Goal: Task Accomplishment & Management: Manage account settings

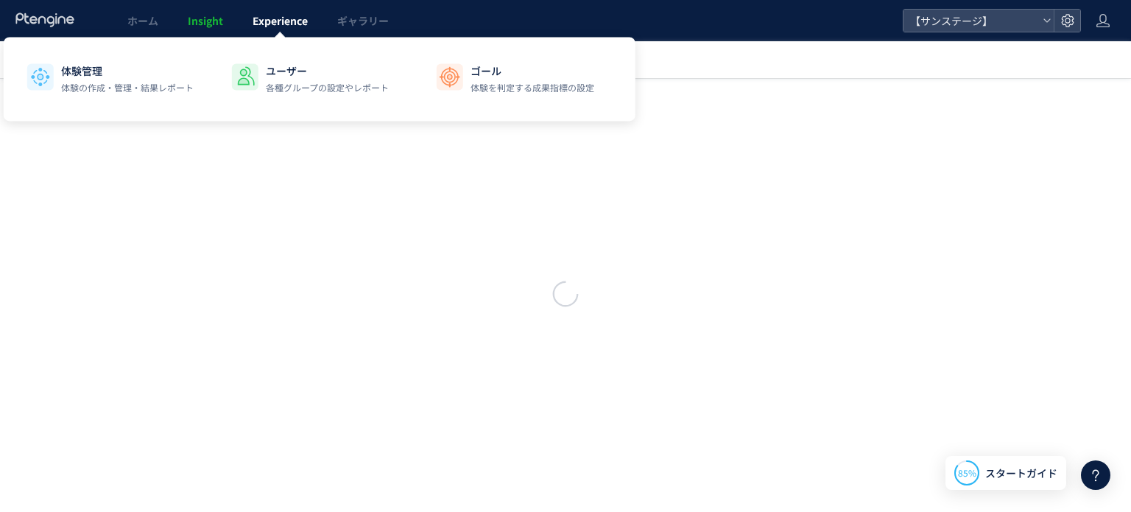
click at [278, 18] on span "Experience" at bounding box center [279, 20] width 55 height 15
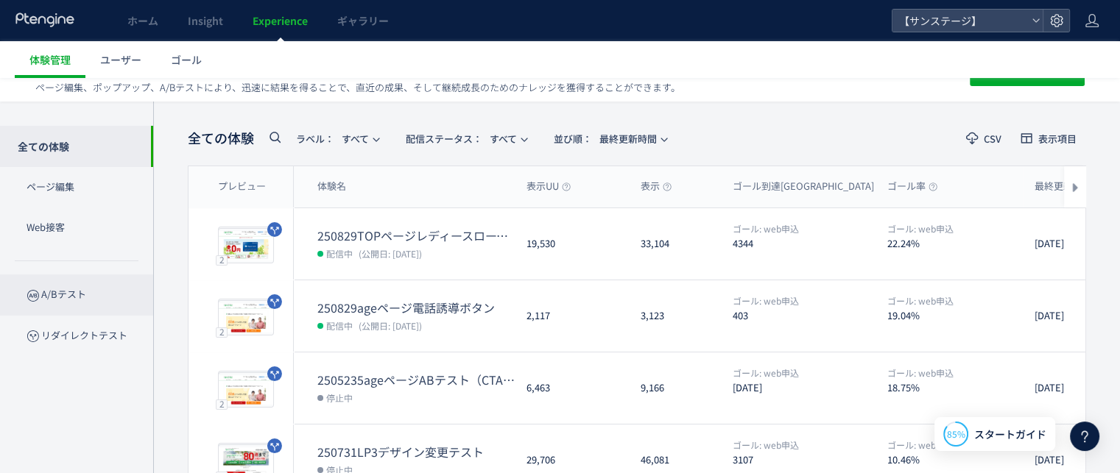
click at [44, 306] on p "A/Bテスト" at bounding box center [76, 295] width 153 height 40
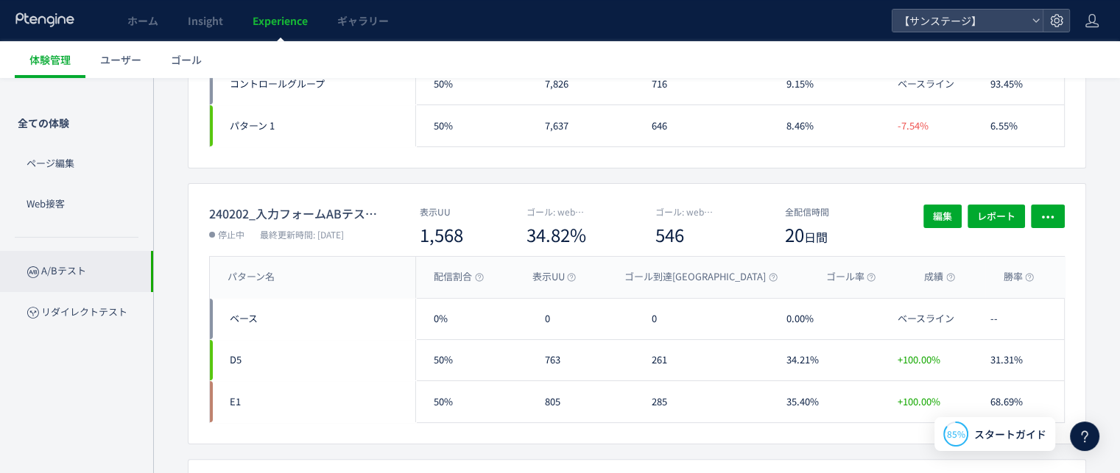
scroll to position [239, 0]
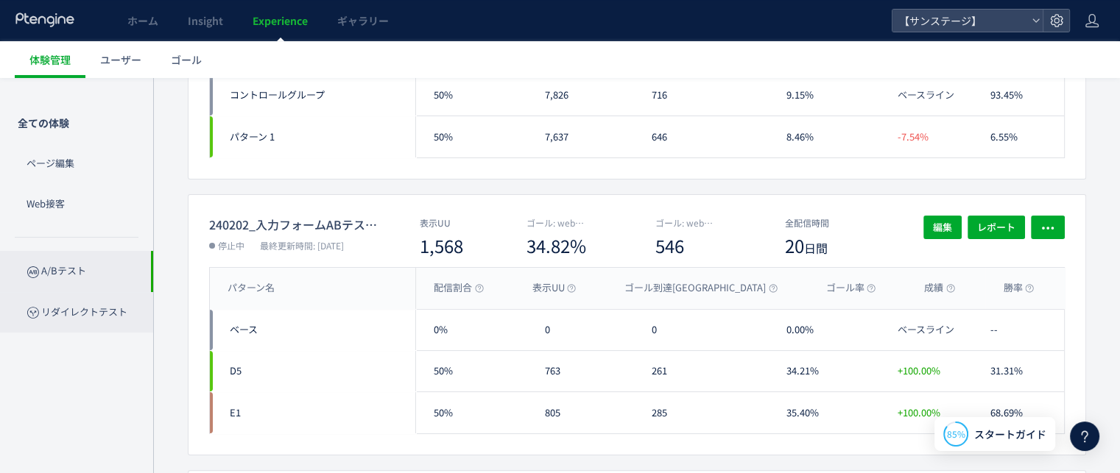
click at [79, 309] on p "リダイレクトテスト" at bounding box center [76, 312] width 153 height 40
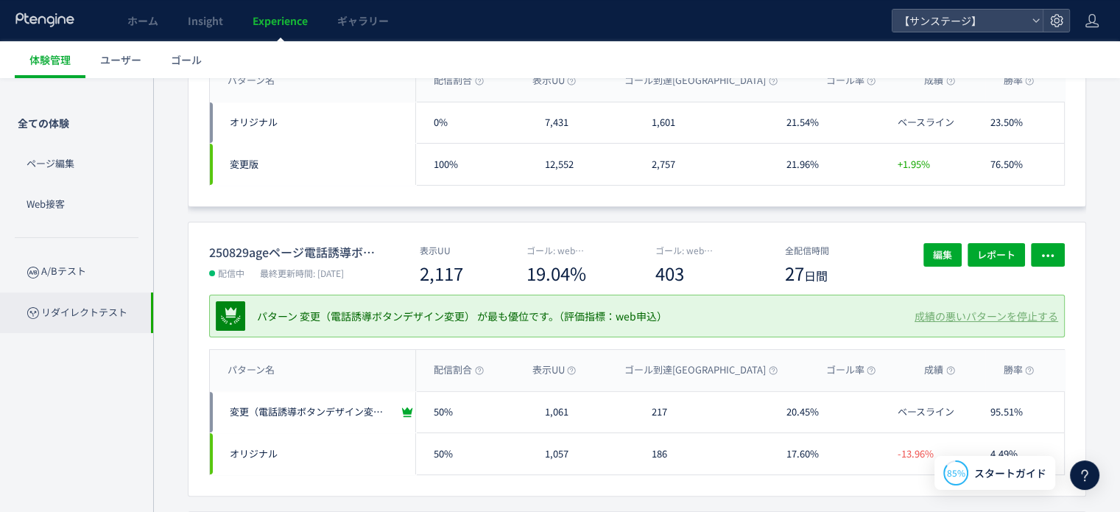
scroll to position [212, 0]
drag, startPoint x: 127, startPoint y: 394, endPoint x: 141, endPoint y: 417, distance: 27.8
click at [141, 417] on div "全ての体験 ページ編集 Web接客 A/Bテスト リダイレクトテスト" at bounding box center [76, 267] width 153 height 378
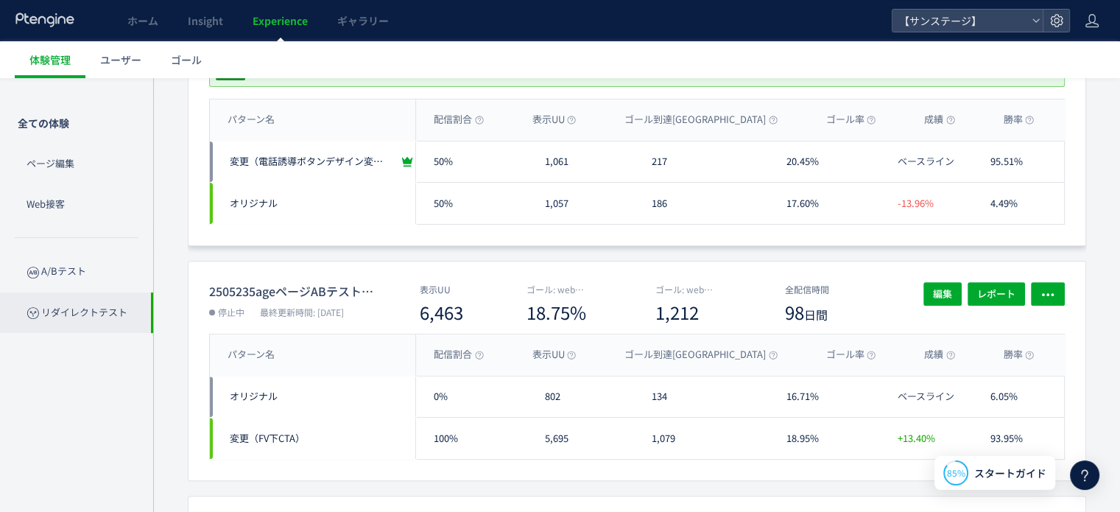
scroll to position [0, 0]
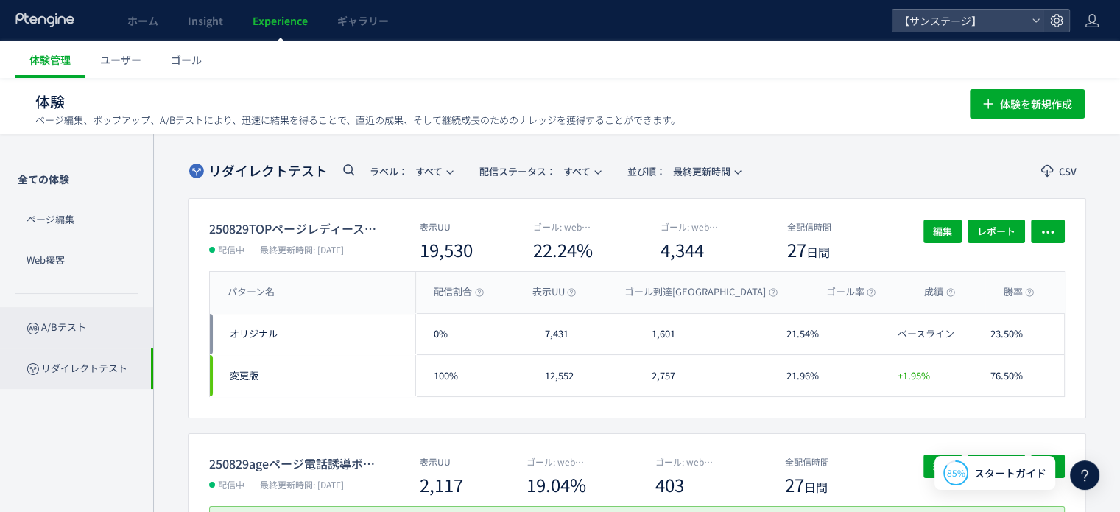
click at [73, 322] on p "A/Bテスト" at bounding box center [76, 327] width 153 height 40
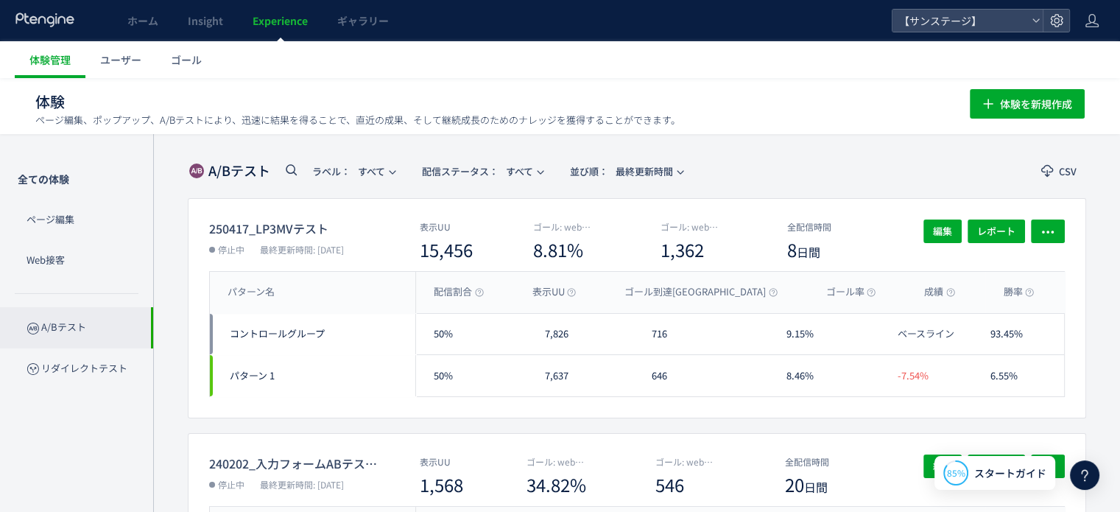
click at [55, 335] on p "A/Bテスト" at bounding box center [76, 327] width 153 height 40
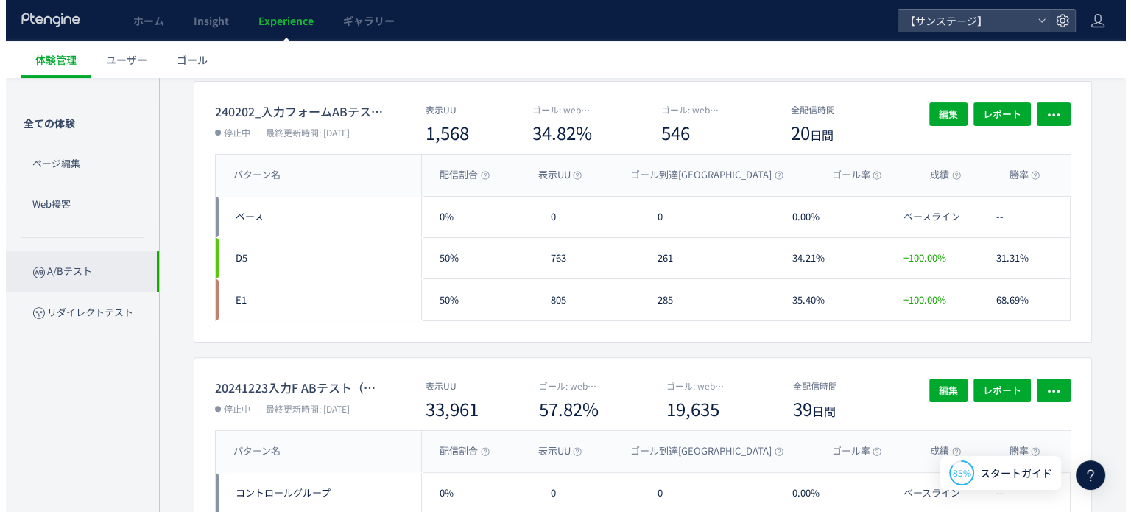
scroll to position [353, 0]
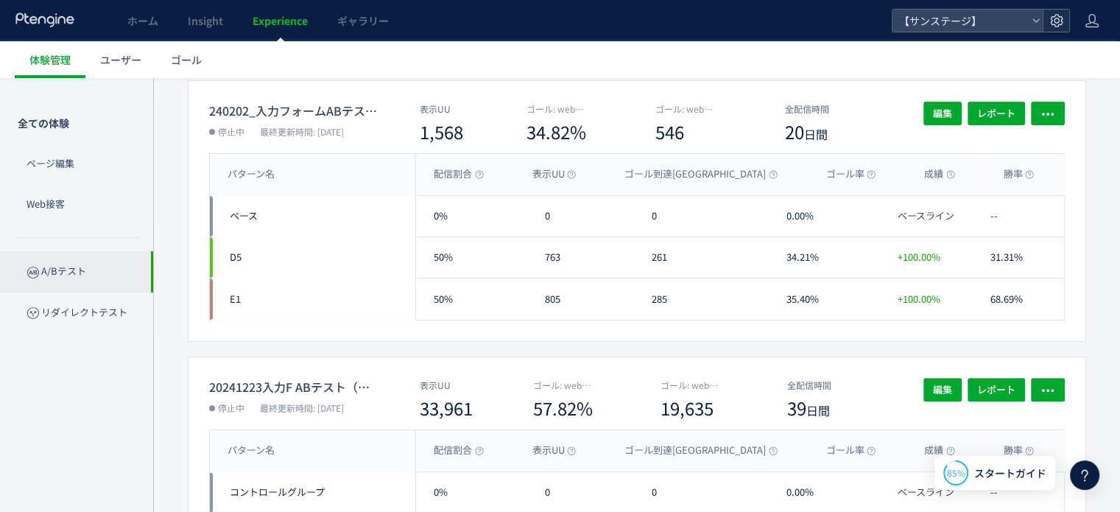
click at [1055, 19] on use at bounding box center [1056, 20] width 13 height 13
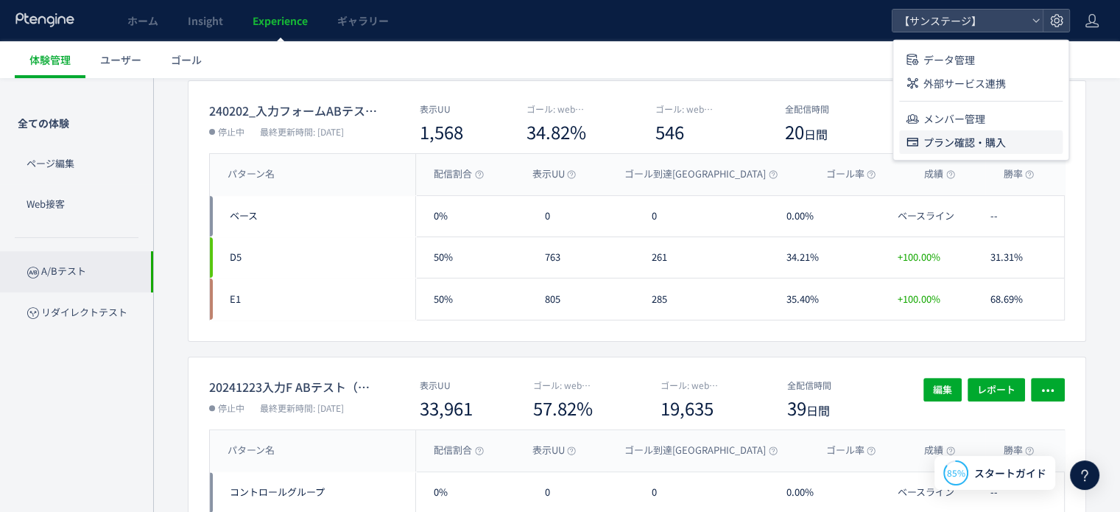
click at [947, 144] on span "プラン確認・購入" at bounding box center [964, 142] width 82 height 24
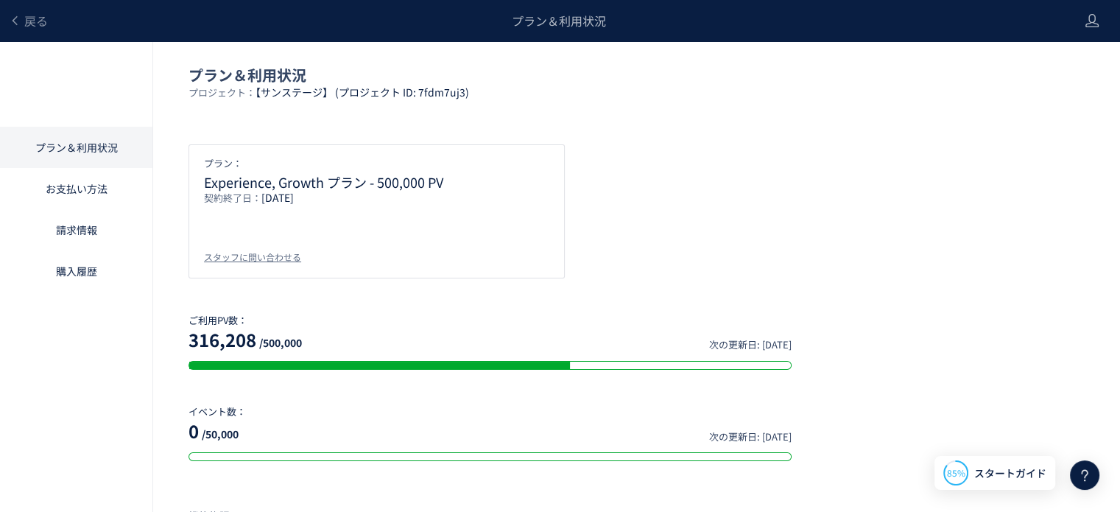
click at [604, 194] on div "プラン： Experience, Growth プラン - 500,000 PV 契約終了日： 2030/12/31 スタッフに問い合わせる" at bounding box center [636, 211] width 896 height 134
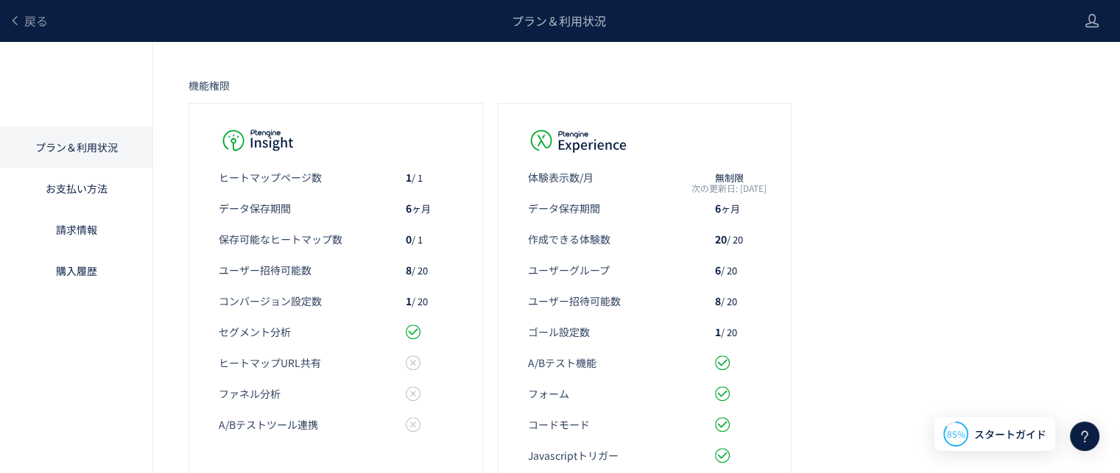
scroll to position [433, 0]
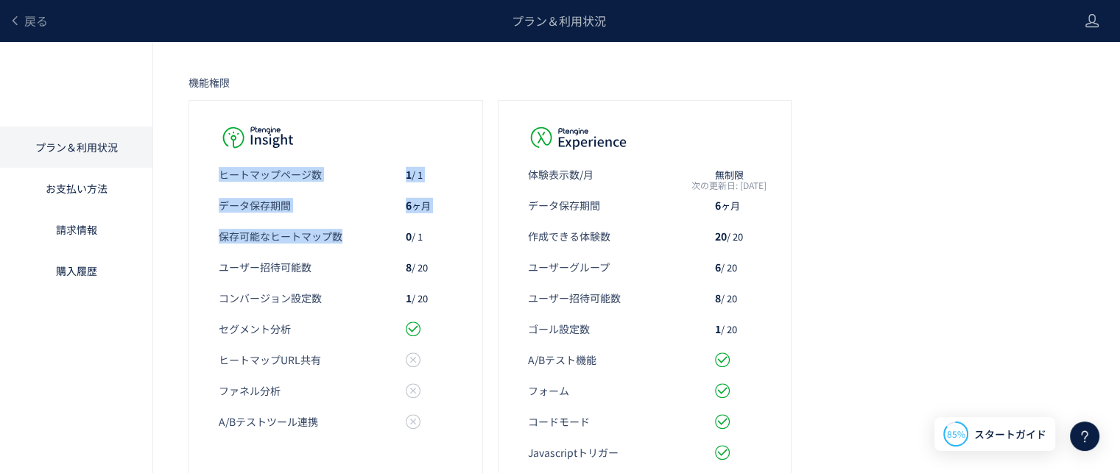
drag, startPoint x: 211, startPoint y: 130, endPoint x: 377, endPoint y: 222, distance: 190.1
click at [377, 222] on div "ヒートマップページ数​ 1 / 1 データ保存期間 6 ヶ月 保存可能なヒートマップ数 0 / 1 ユーザー招待可能数 8 / 20 コンバージョン設定数 1…" at bounding box center [335, 343] width 294 height 487
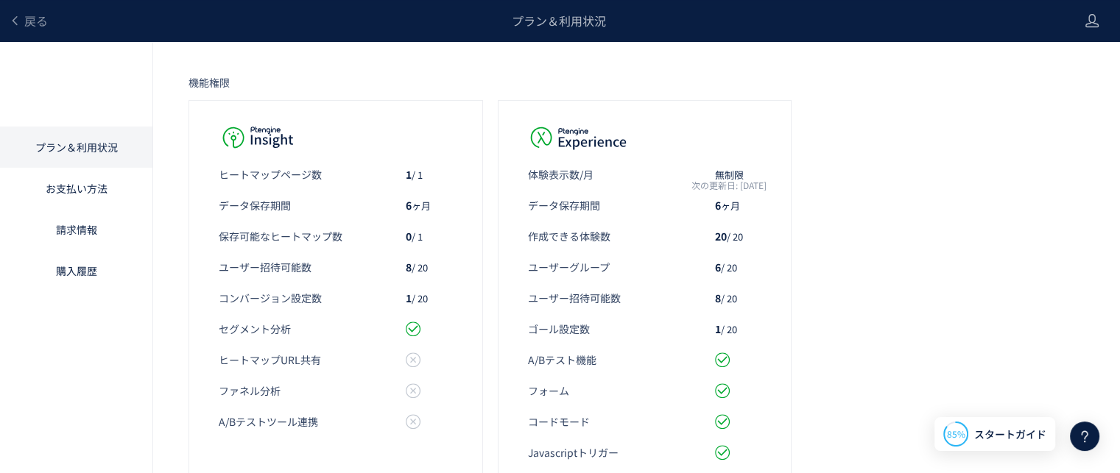
click at [414, 250] on div "ヒートマップページ数​ 1 / 1 データ保存期間 6 ヶ月 保存可能なヒートマップ数 0 / 1 ユーザー招待可能数 8 / 20 コンバージョン設定数 1…" at bounding box center [335, 343] width 294 height 487
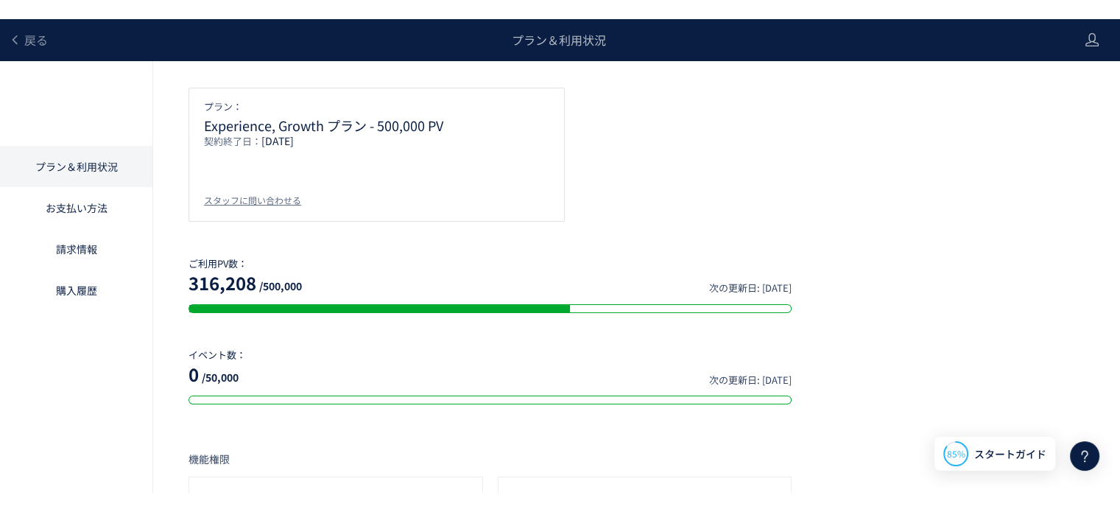
scroll to position [0, 0]
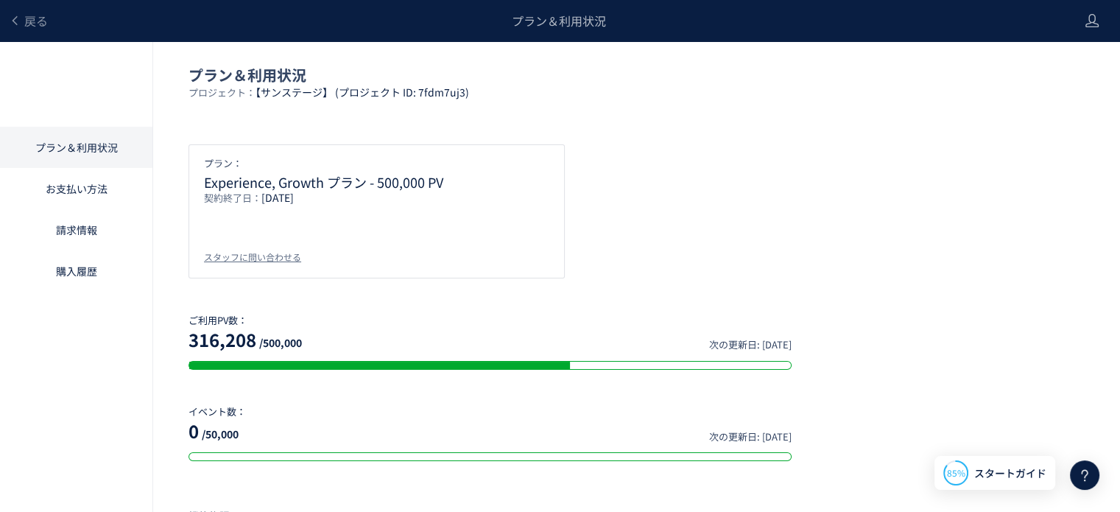
click at [527, 157] on p "プラン：" at bounding box center [376, 163] width 345 height 13
click at [16, 17] on use at bounding box center [14, 20] width 5 height 9
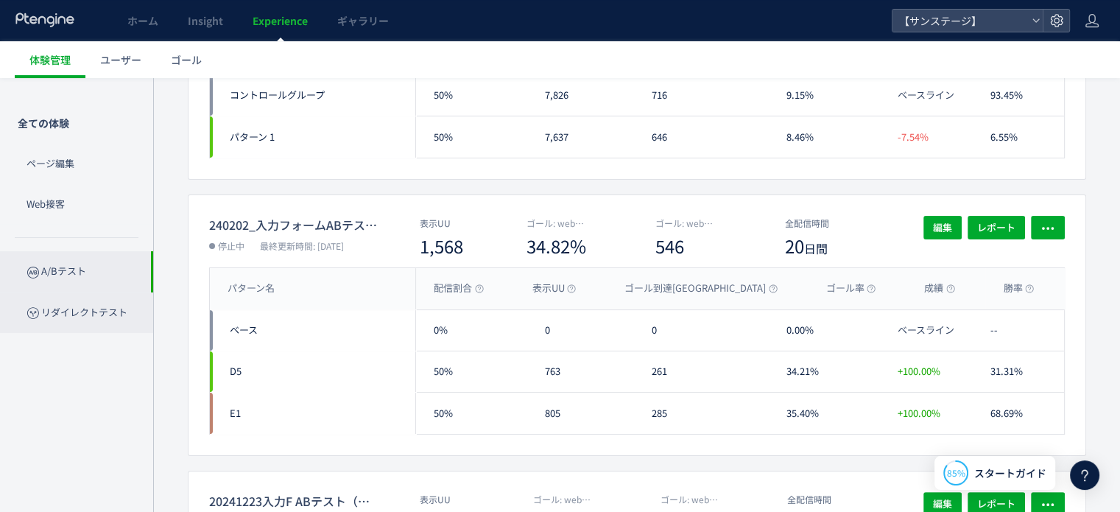
scroll to position [236, 0]
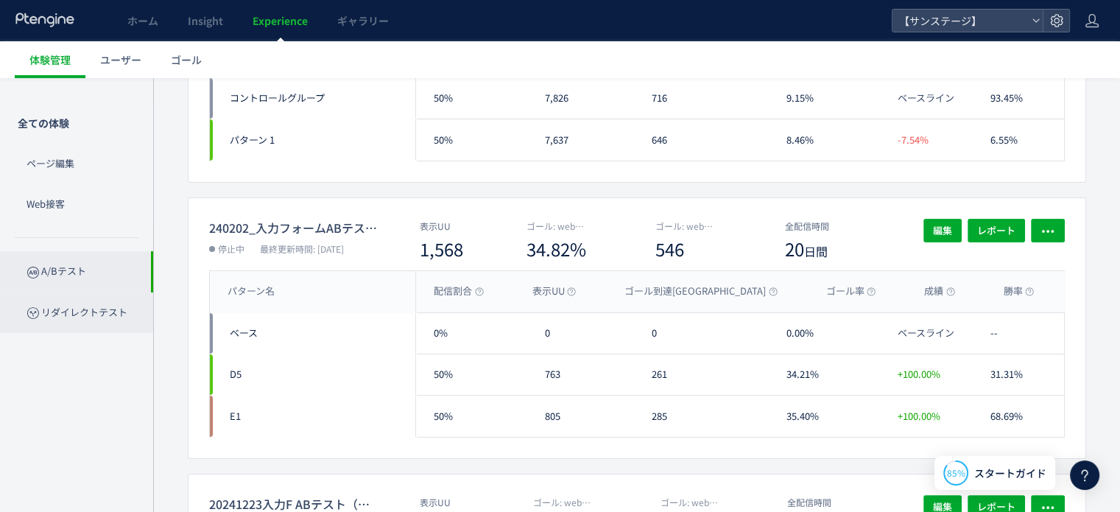
click at [88, 305] on p "リダイレクトテスト" at bounding box center [76, 312] width 153 height 40
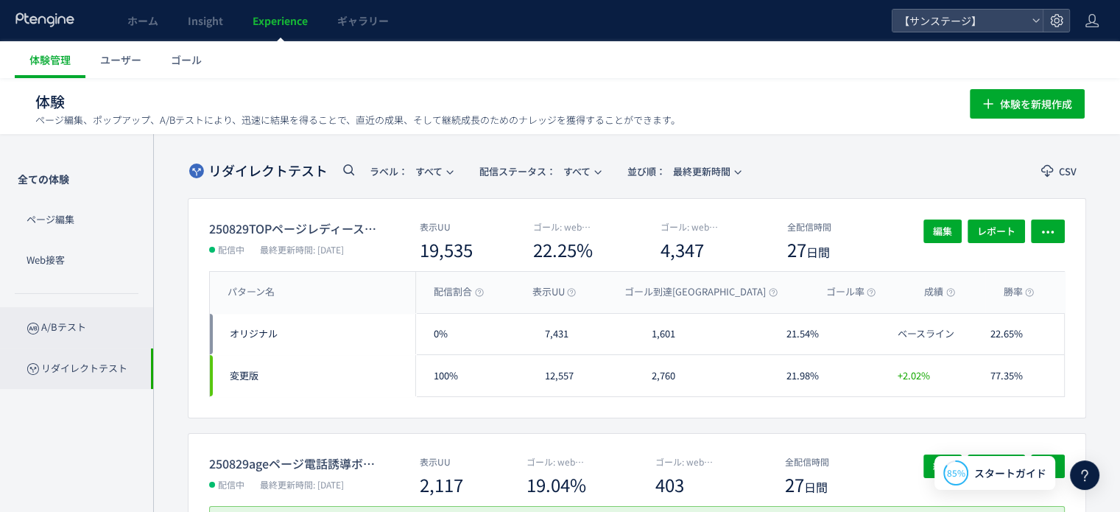
click at [54, 331] on p "A/Bテスト" at bounding box center [76, 327] width 153 height 40
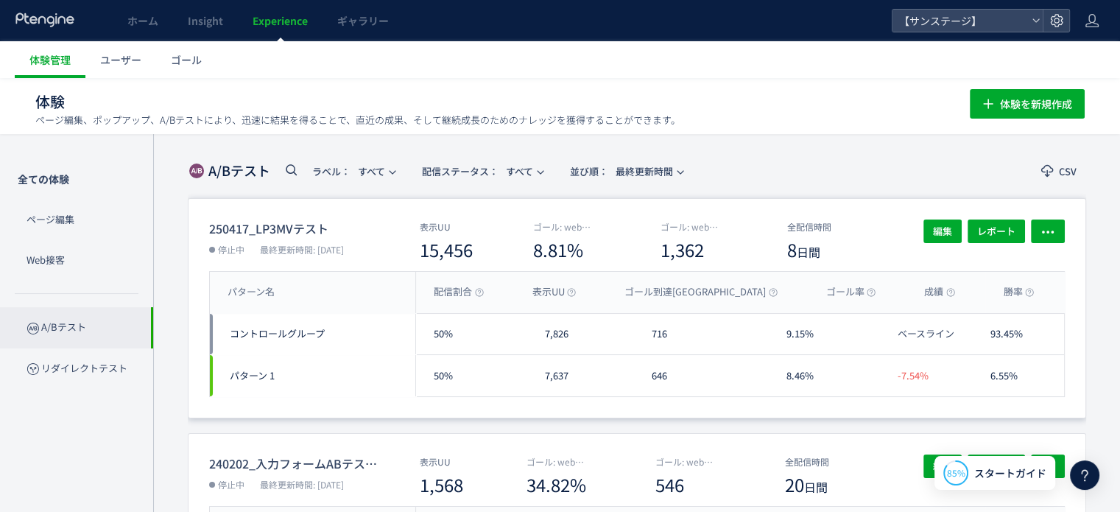
click at [353, 236] on dl "250417_LP3MVテスト 停止中 最終更新時間: 2025/04/24" at bounding box center [314, 239] width 211 height 40
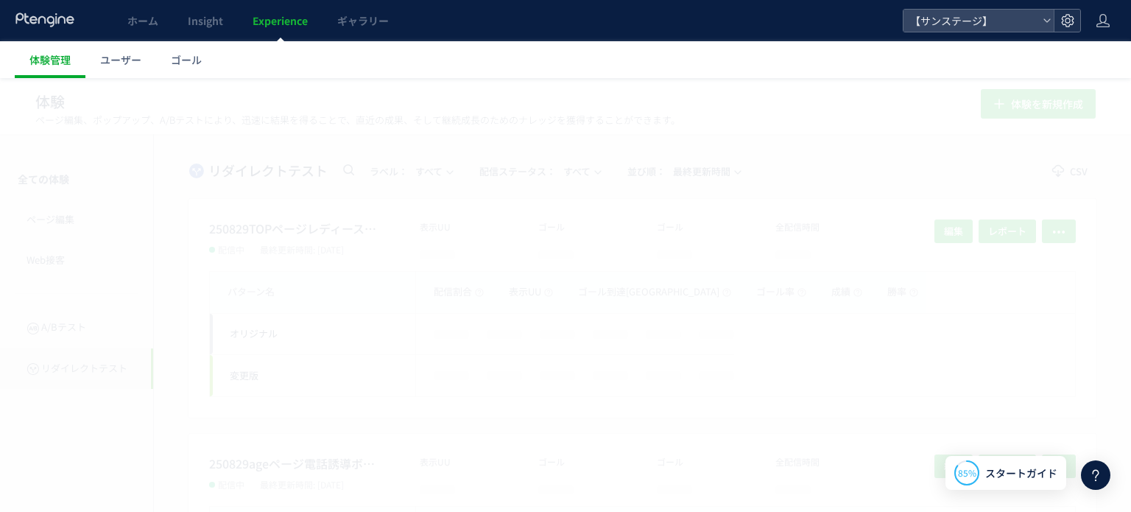
drag, startPoint x: 0, startPoint y: 0, endPoint x: 1050, endPoint y: 15, distance: 1049.8
click at [1060, 15] on icon at bounding box center [1067, 20] width 15 height 15
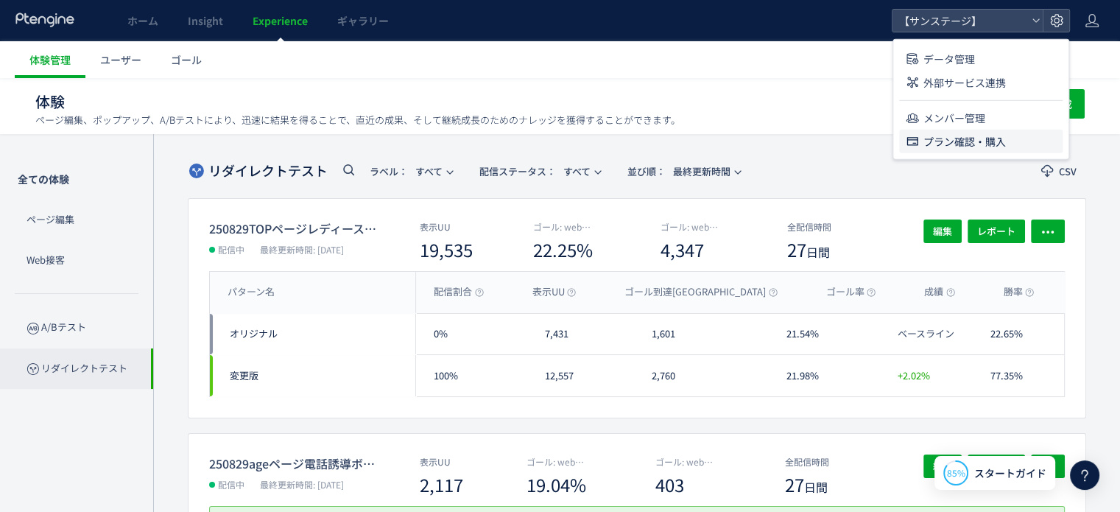
click at [940, 137] on span "プラン確認・購入" at bounding box center [964, 142] width 82 height 24
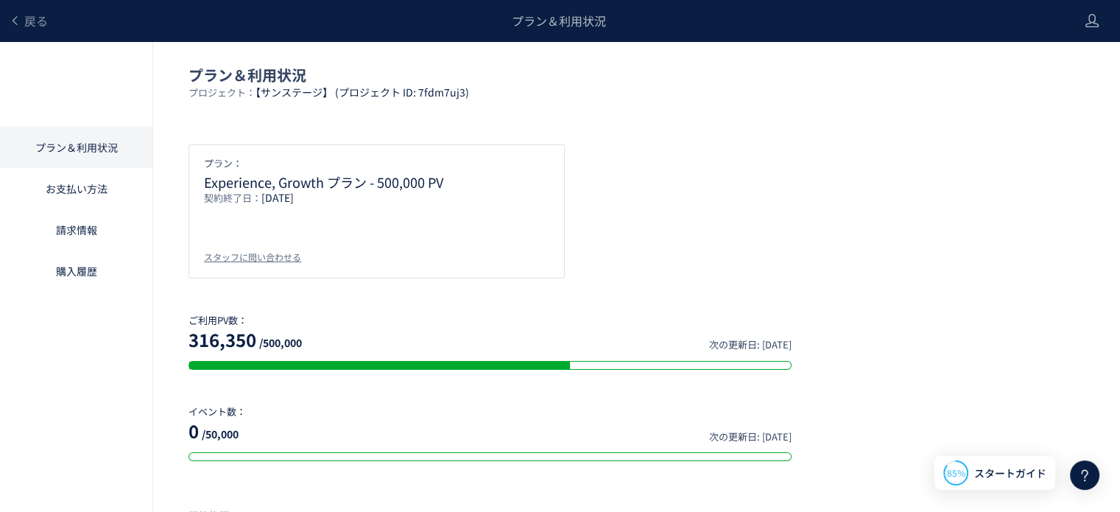
click at [81, 275] on link "購入履歴" at bounding box center [76, 270] width 152 height 41
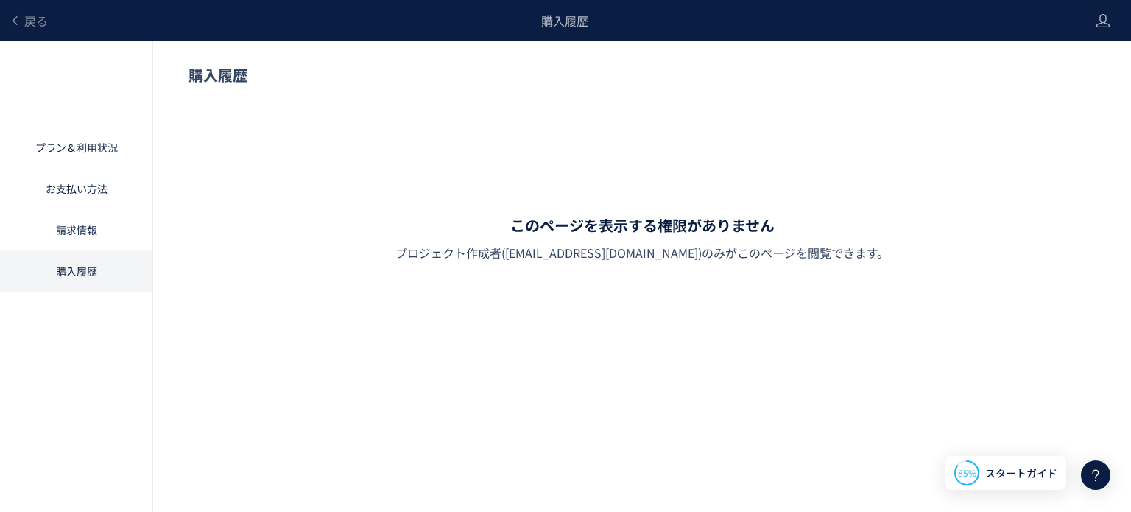
click at [75, 241] on link "請求情報" at bounding box center [76, 229] width 152 height 41
click at [68, 283] on link "購入履歴" at bounding box center [76, 270] width 152 height 41
click at [80, 182] on link "お支払い方法" at bounding box center [76, 188] width 152 height 41
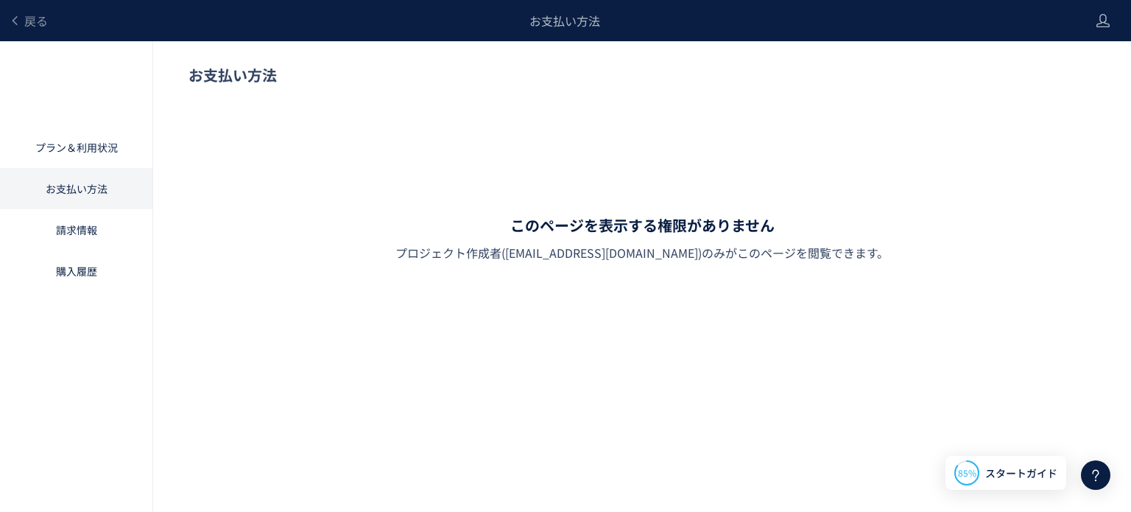
click at [88, 158] on link "プラン＆利用状況" at bounding box center [76, 147] width 152 height 41
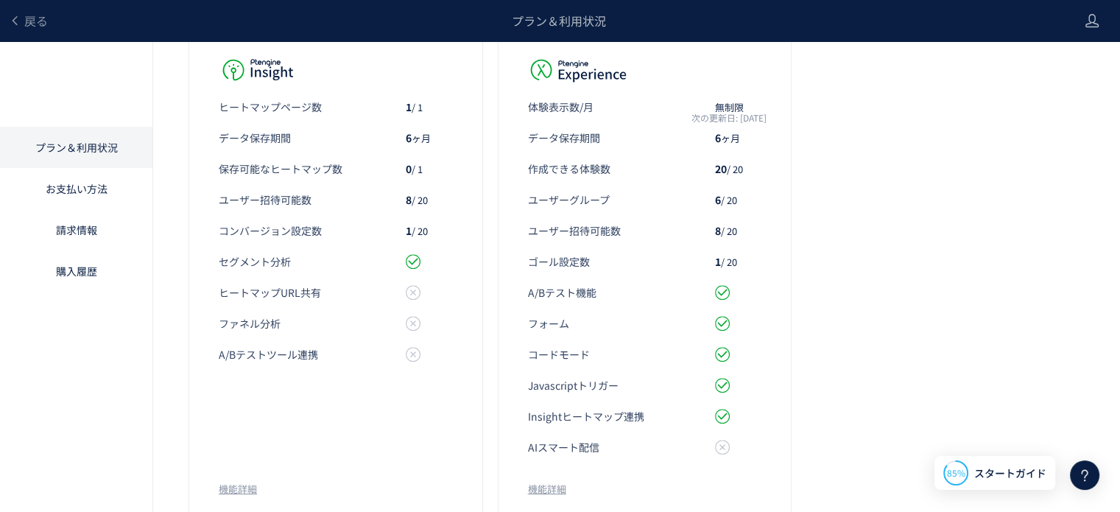
scroll to position [512, 0]
